Goal: Check status

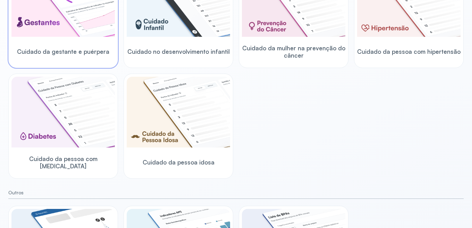
scroll to position [102, 0]
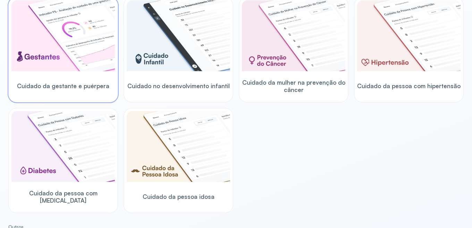
click at [55, 57] on img at bounding box center [62, 35] width 103 height 71
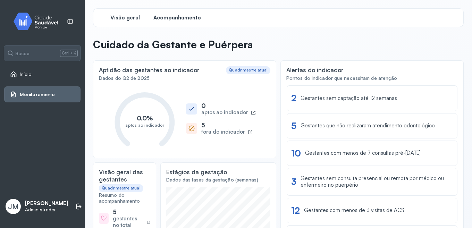
click at [194, 16] on span "Acompanhamento" at bounding box center [177, 18] width 48 height 7
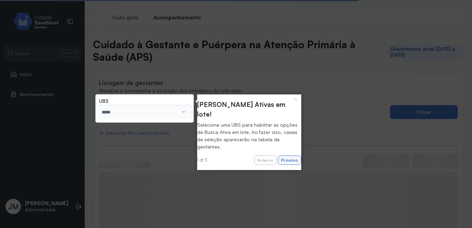
click at [279, 156] on button "Próximo" at bounding box center [289, 161] width 23 height 10
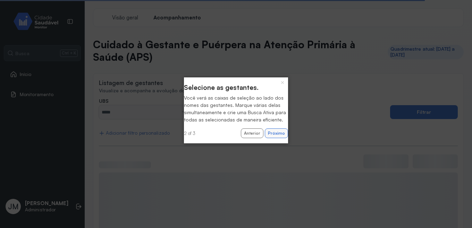
click at [276, 138] on button "Próximo" at bounding box center [276, 133] width 23 height 10
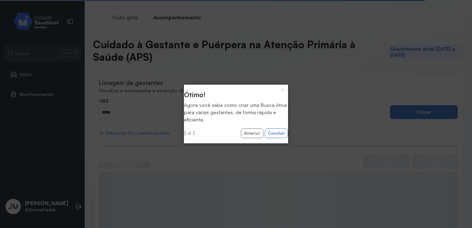
click at [284, 92] on button "×" at bounding box center [282, 90] width 11 height 10
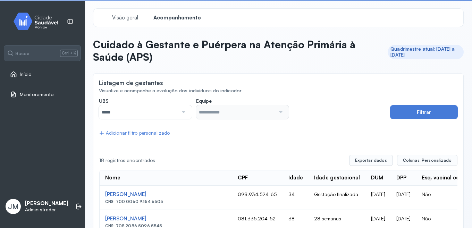
click at [284, 90] on div "Visualize e acompanhe a evolução dos indivíduos do indicador" at bounding box center [278, 91] width 359 height 6
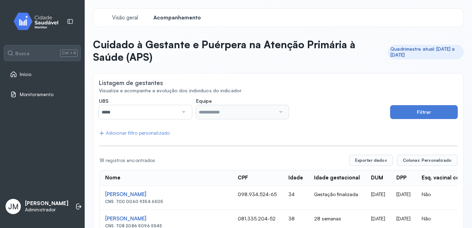
click at [156, 112] on input "*****" at bounding box center [138, 112] width 79 height 14
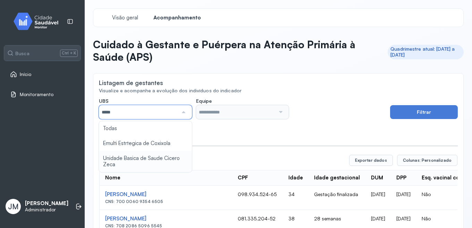
type input "*****"
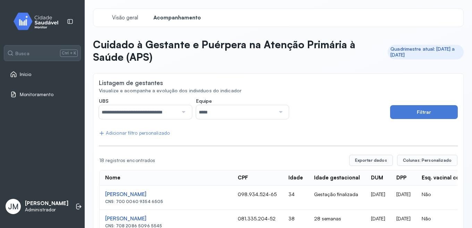
drag, startPoint x: 150, startPoint y: 158, endPoint x: 157, endPoint y: 154, distance: 7.7
click at [220, 115] on input "*****" at bounding box center [235, 112] width 79 height 14
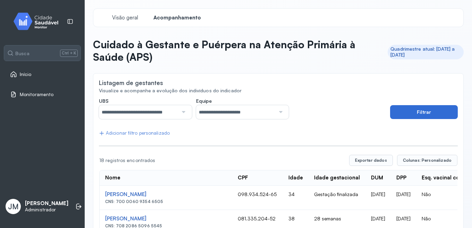
click at [429, 114] on button "Filtrar" at bounding box center [424, 112] width 68 height 14
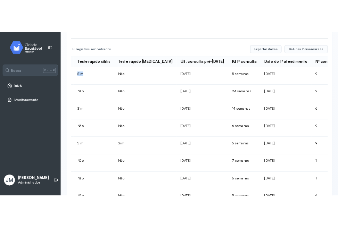
scroll to position [0, 305]
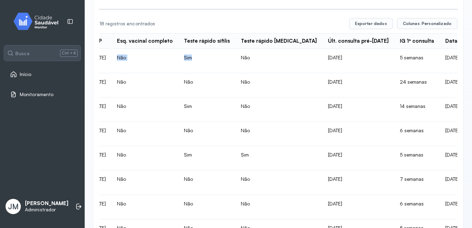
drag, startPoint x: 163, startPoint y: 57, endPoint x: 130, endPoint y: 60, distance: 33.5
click at [140, 64] on td "Não" at bounding box center [144, 61] width 67 height 24
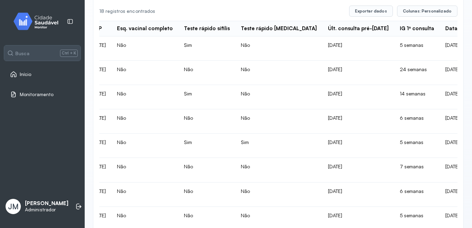
scroll to position [137, 0]
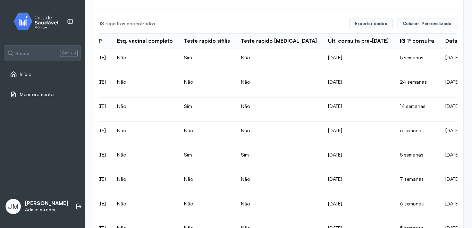
click at [134, 58] on td "Não" at bounding box center [144, 61] width 67 height 24
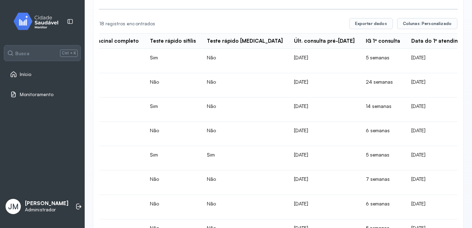
scroll to position [0, 347]
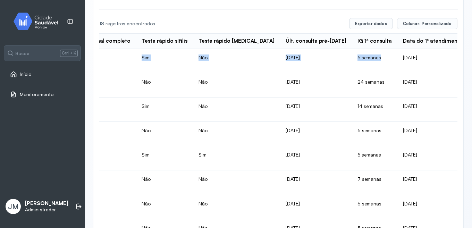
drag, startPoint x: 133, startPoint y: 58, endPoint x: 362, endPoint y: 61, distance: 229.8
click at [136, 82] on td "Não" at bounding box center [102, 85] width 67 height 24
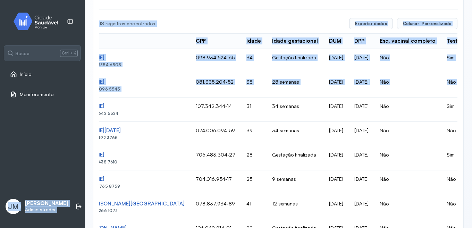
scroll to position [0, 0]
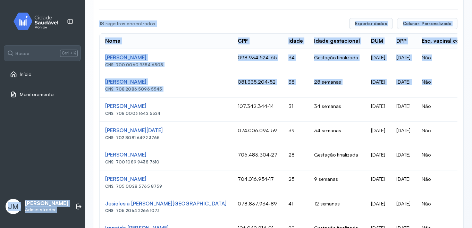
drag, startPoint x: 222, startPoint y: 82, endPoint x: 177, endPoint y: 82, distance: 44.8
drag, startPoint x: 177, startPoint y: 82, endPoint x: 272, endPoint y: 79, distance: 95.1
click at [283, 80] on td "38" at bounding box center [296, 85] width 26 height 24
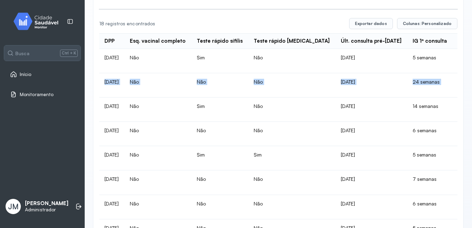
scroll to position [0, 304]
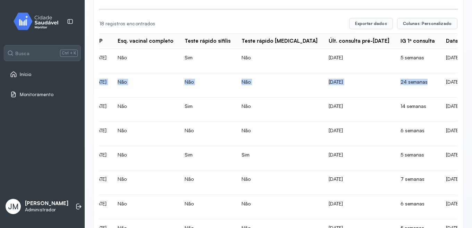
drag, startPoint x: 361, startPoint y: 77, endPoint x: 407, endPoint y: 83, distance: 46.9
drag, startPoint x: 407, startPoint y: 83, endPoint x: 382, endPoint y: 81, distance: 25.5
click at [395, 81] on td "24 semanas" at bounding box center [417, 85] width 45 height 24
drag, startPoint x: 377, startPoint y: 83, endPoint x: 407, endPoint y: 84, distance: 30.9
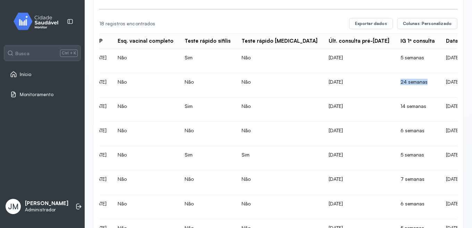
click at [407, 84] on td "24 semanas" at bounding box center [417, 85] width 45 height 24
drag, startPoint x: 407, startPoint y: 84, endPoint x: 382, endPoint y: 82, distance: 25.4
click at [395, 82] on td "24 semanas" at bounding box center [417, 85] width 45 height 24
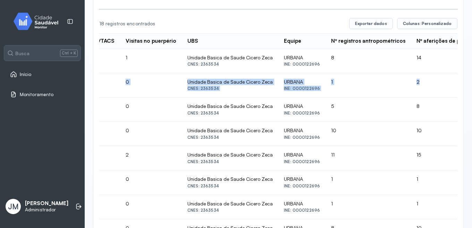
scroll to position [0, 1125]
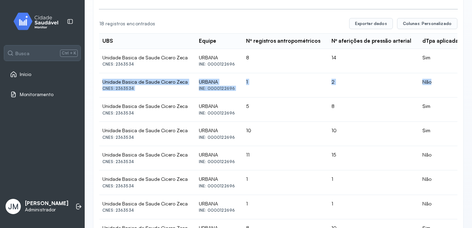
drag, startPoint x: 373, startPoint y: 82, endPoint x: 388, endPoint y: 82, distance: 14.9
click at [388, 98] on tr "[PERSON_NAME] Correia CNS: 708 2086 5096 5545 081.335.204-52 38 28 semanas [DAT…" at bounding box center [219, 110] width 2490 height 24
click at [326, 82] on td "2" at bounding box center [371, 85] width 91 height 24
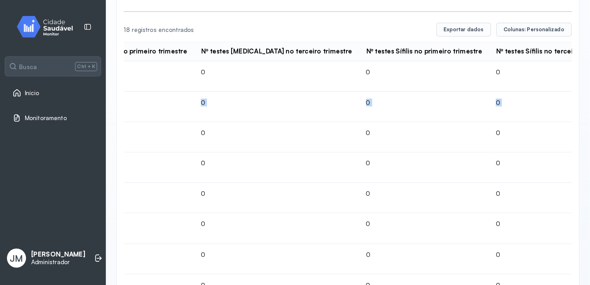
scroll to position [0, 1749]
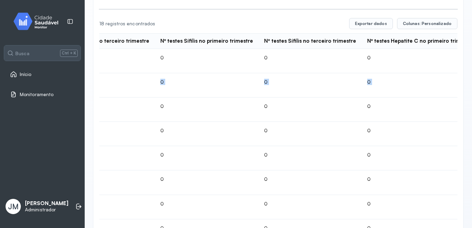
drag, startPoint x: 363, startPoint y: 83, endPoint x: 211, endPoint y: 89, distance: 151.8
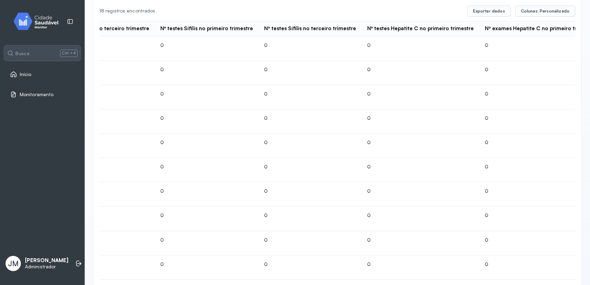
scroll to position [0, 0]
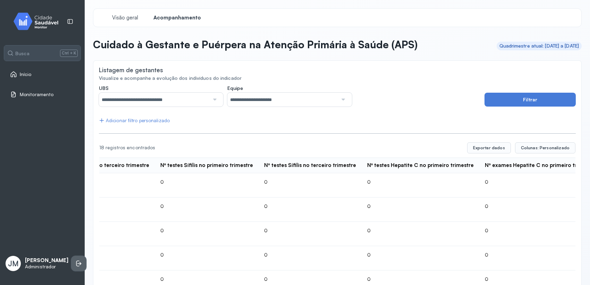
click at [75, 228] on icon at bounding box center [78, 263] width 7 height 7
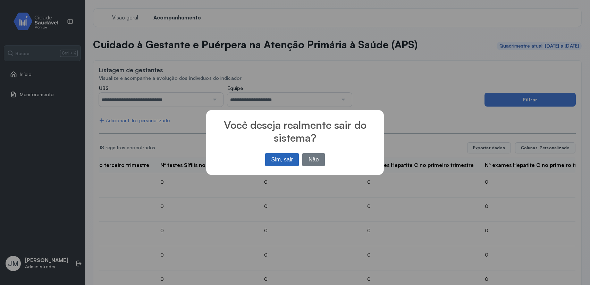
click at [293, 160] on button "Sim, sair" at bounding box center [282, 159] width 34 height 13
